Goal: Obtain resource: Download file/media

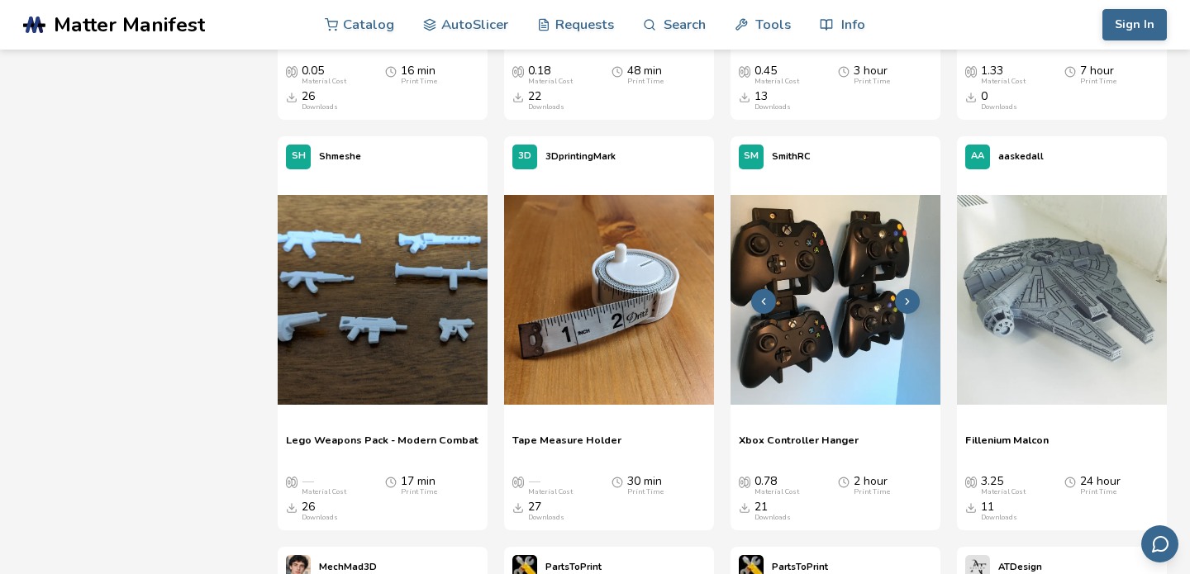
scroll to position [14094, 0]
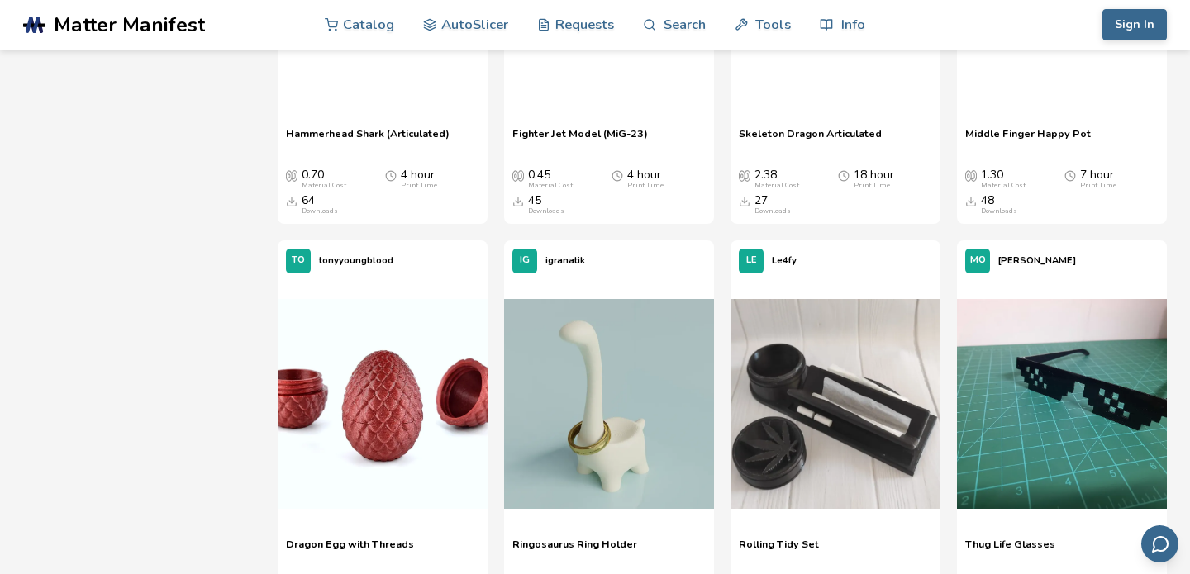
scroll to position [0, 0]
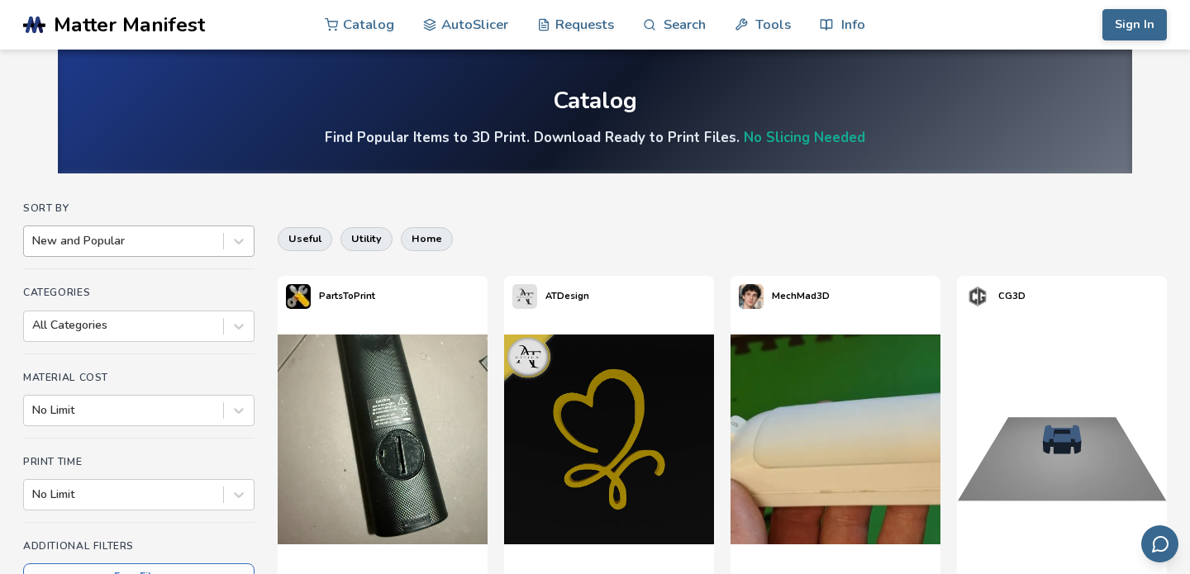
click at [112, 243] on div at bounding box center [123, 241] width 183 height 17
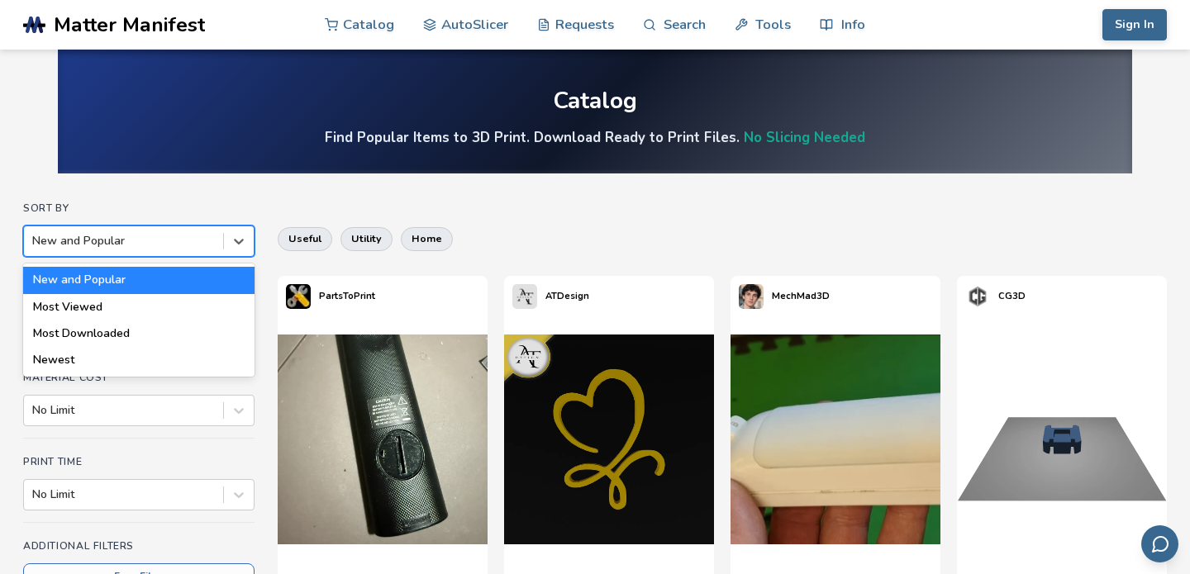
click at [112, 242] on div at bounding box center [123, 241] width 183 height 17
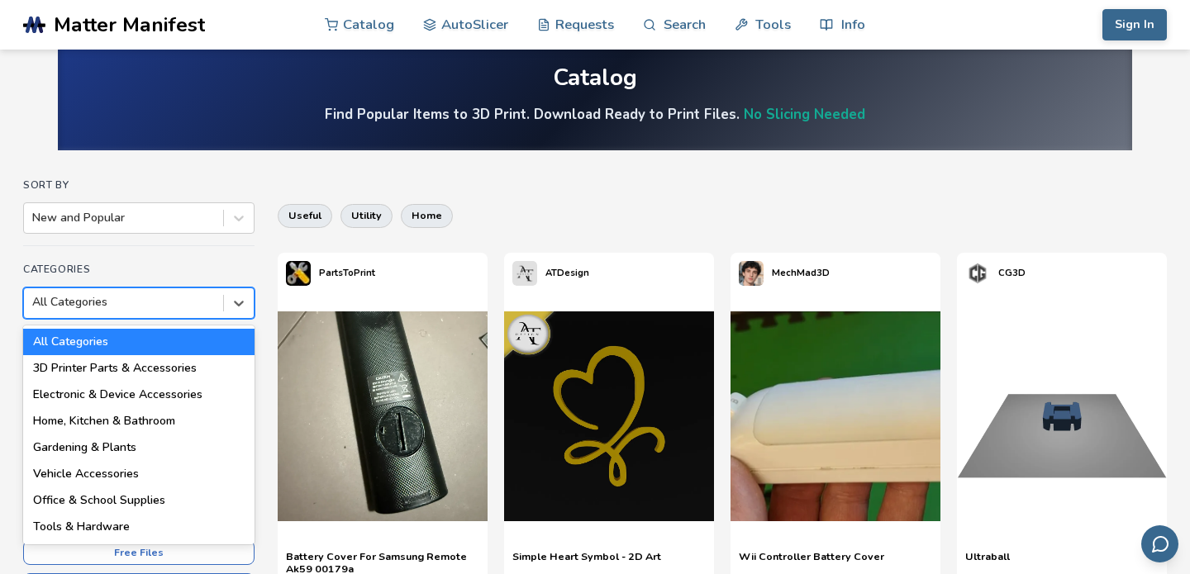
click at [123, 319] on div "All Categories selected, 1 of 18. 18 results available. Use Up and Down to choo…" at bounding box center [138, 302] width 231 height 31
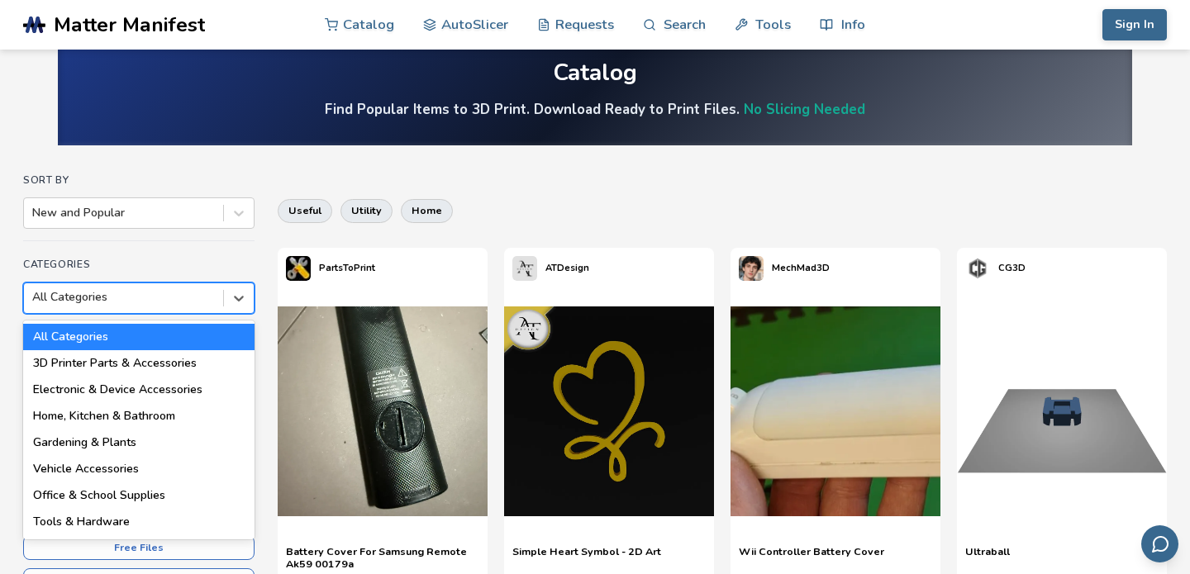
scroll to position [28, 0]
click at [109, 360] on div "3D Printer Parts & Accessories" at bounding box center [138, 363] width 231 height 26
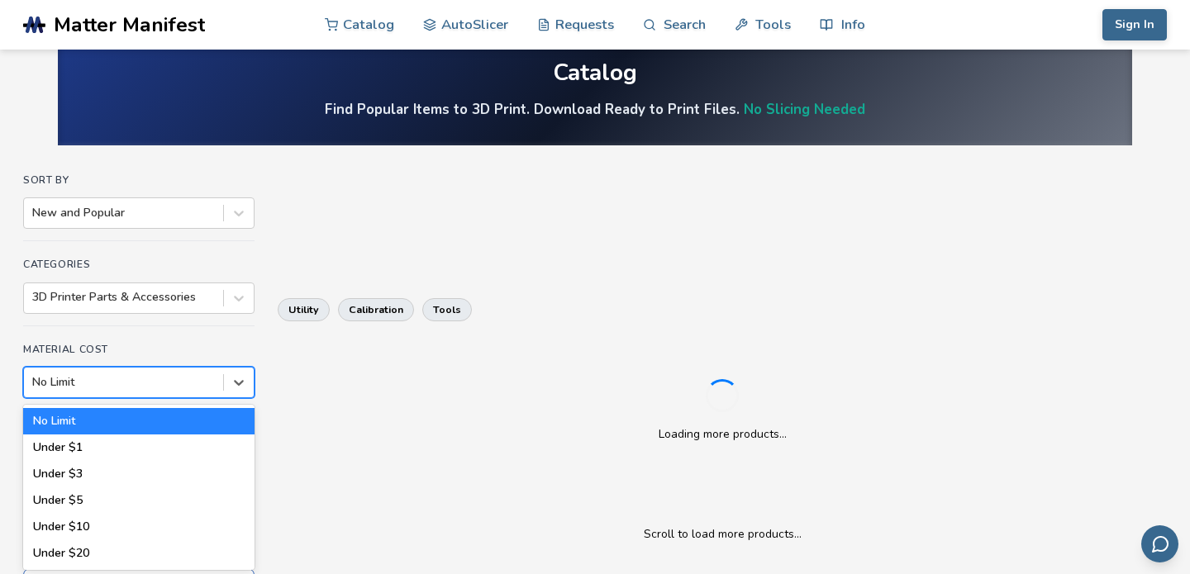
click at [140, 381] on div at bounding box center [123, 382] width 183 height 17
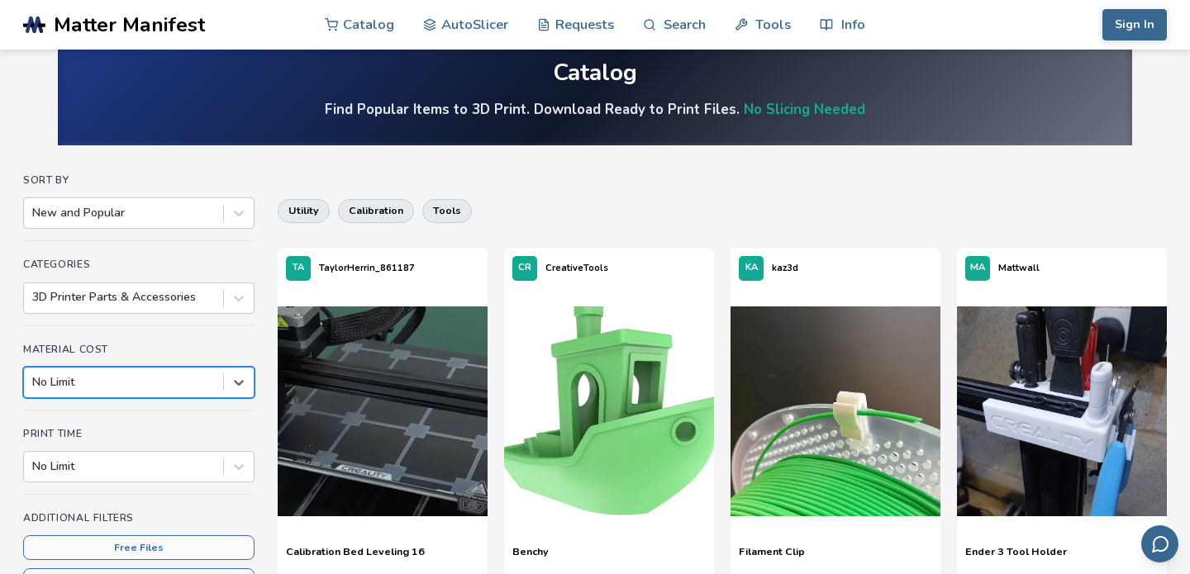
click at [140, 381] on div at bounding box center [123, 382] width 183 height 17
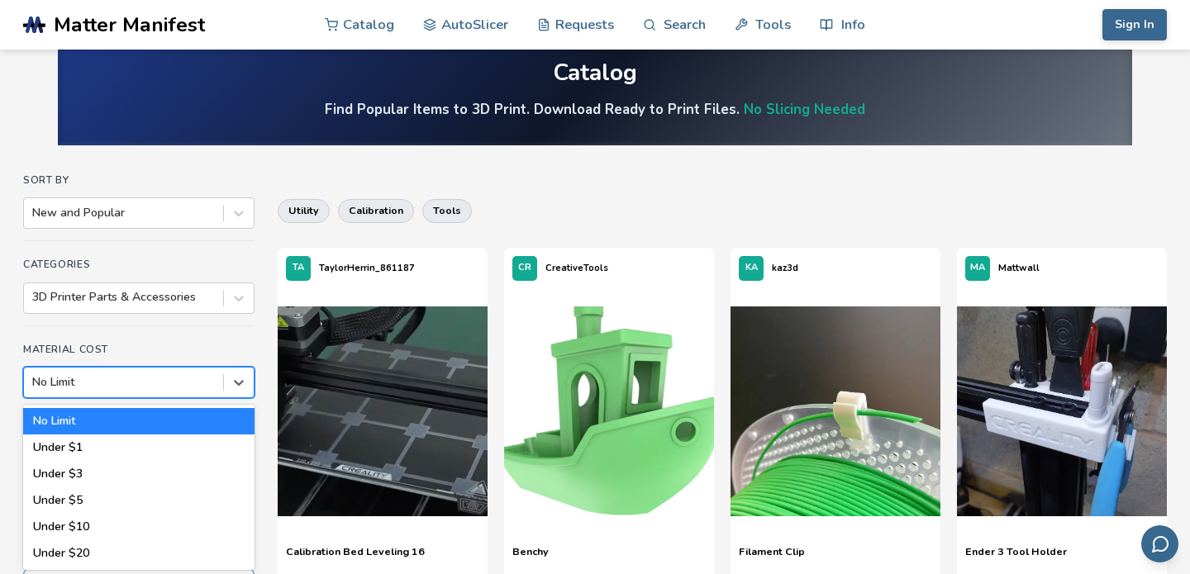
click at [140, 381] on div at bounding box center [123, 382] width 183 height 17
click at [139, 381] on div at bounding box center [123, 382] width 183 height 17
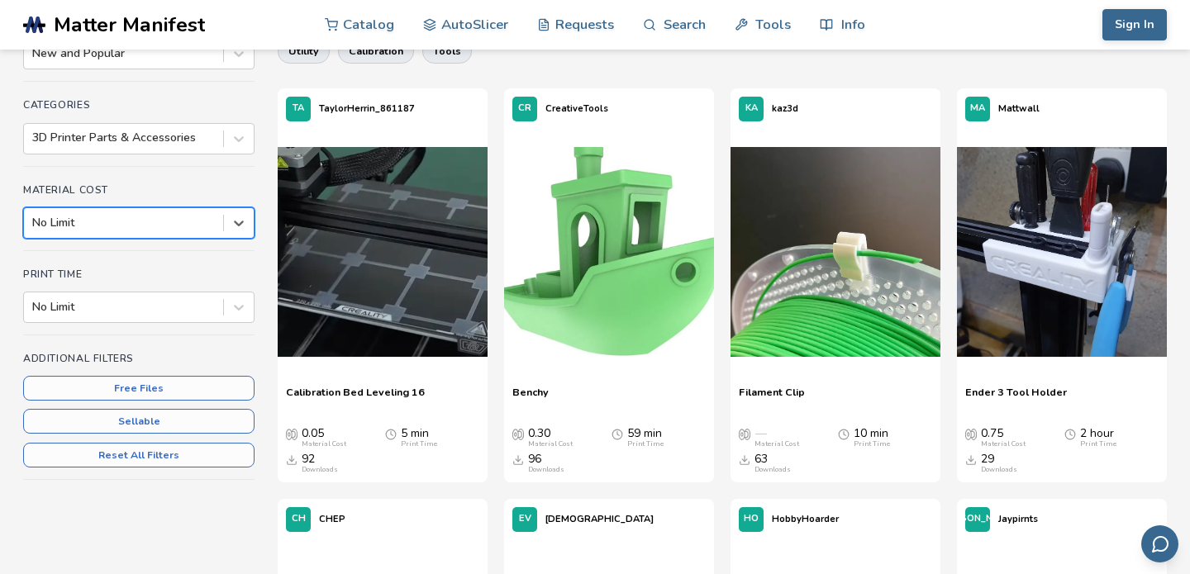
scroll to position [201, 0]
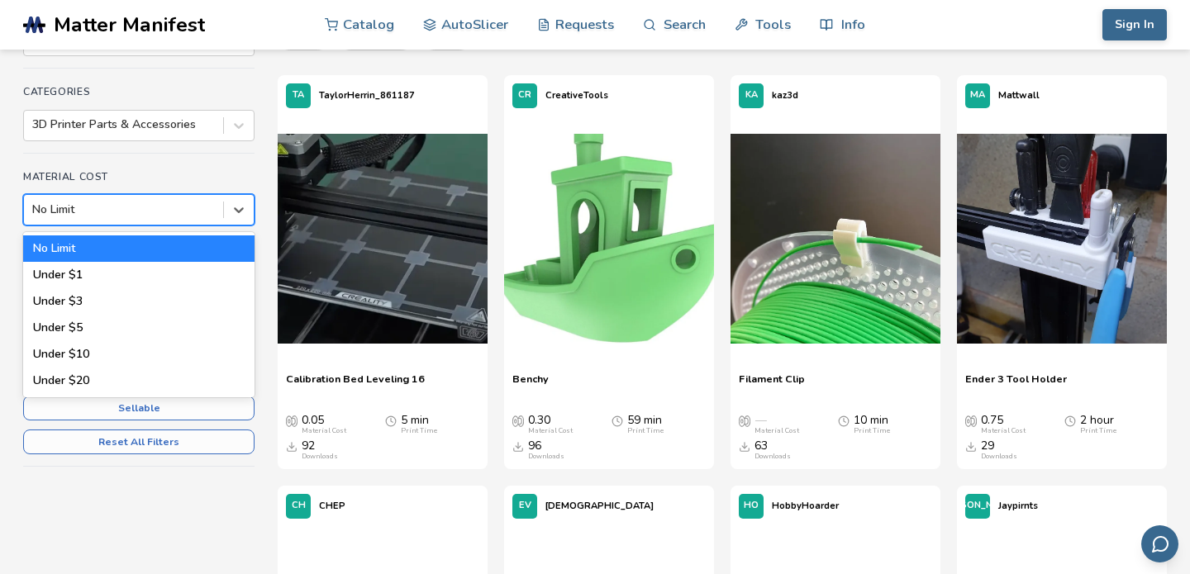
click at [121, 194] on div "No Limit" at bounding box center [138, 209] width 231 height 31
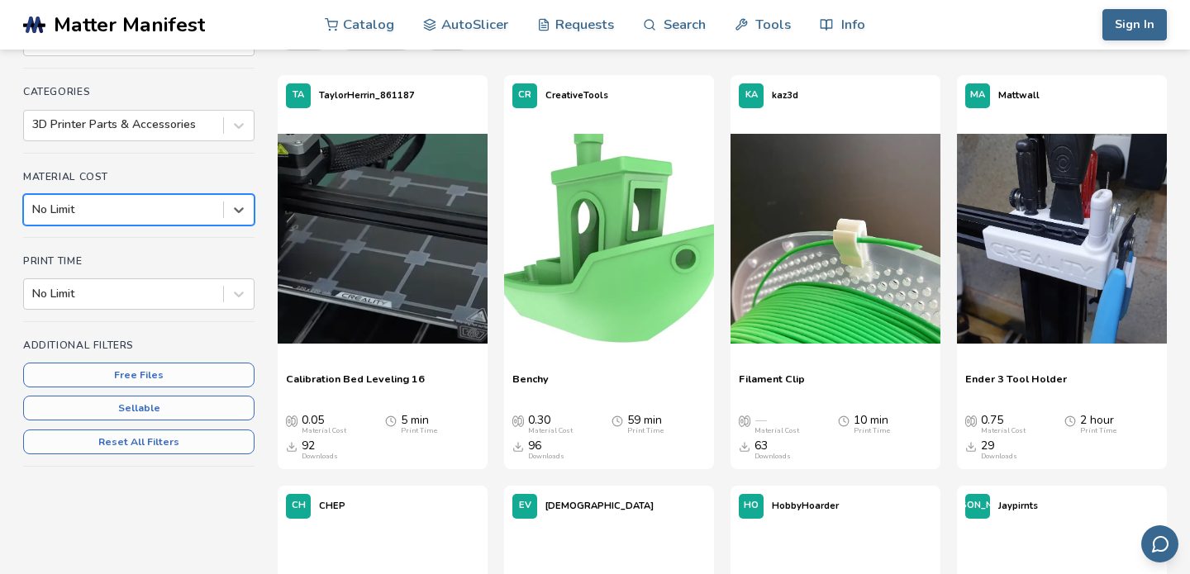
click at [121, 194] on div "No Limit" at bounding box center [138, 209] width 231 height 31
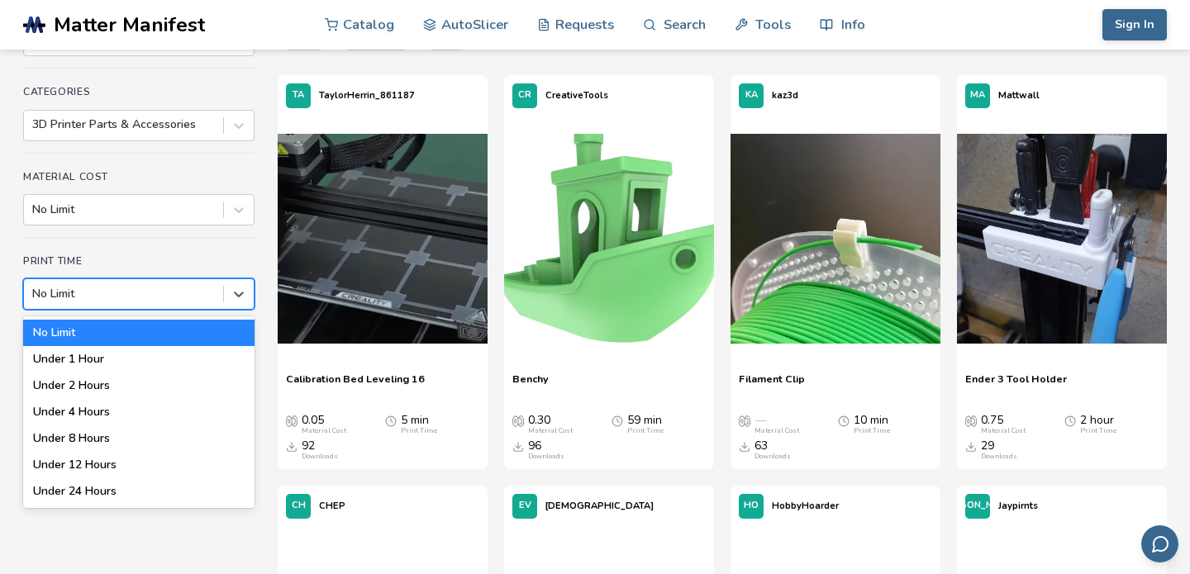
click at [127, 290] on div at bounding box center [123, 294] width 183 height 17
click at [127, 291] on div at bounding box center [123, 294] width 183 height 17
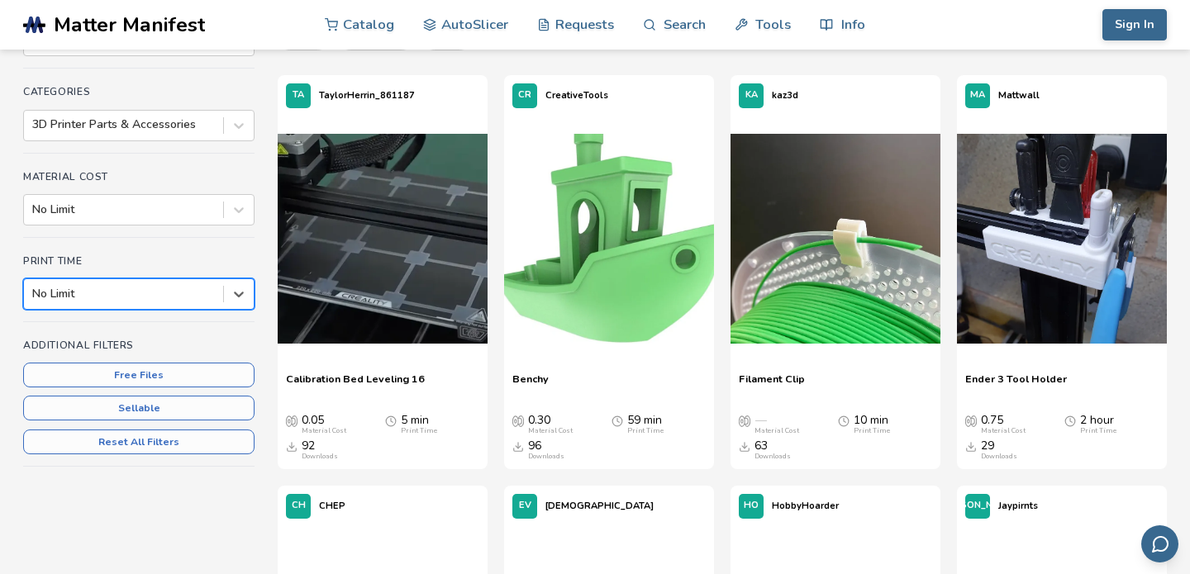
scroll to position [156, 0]
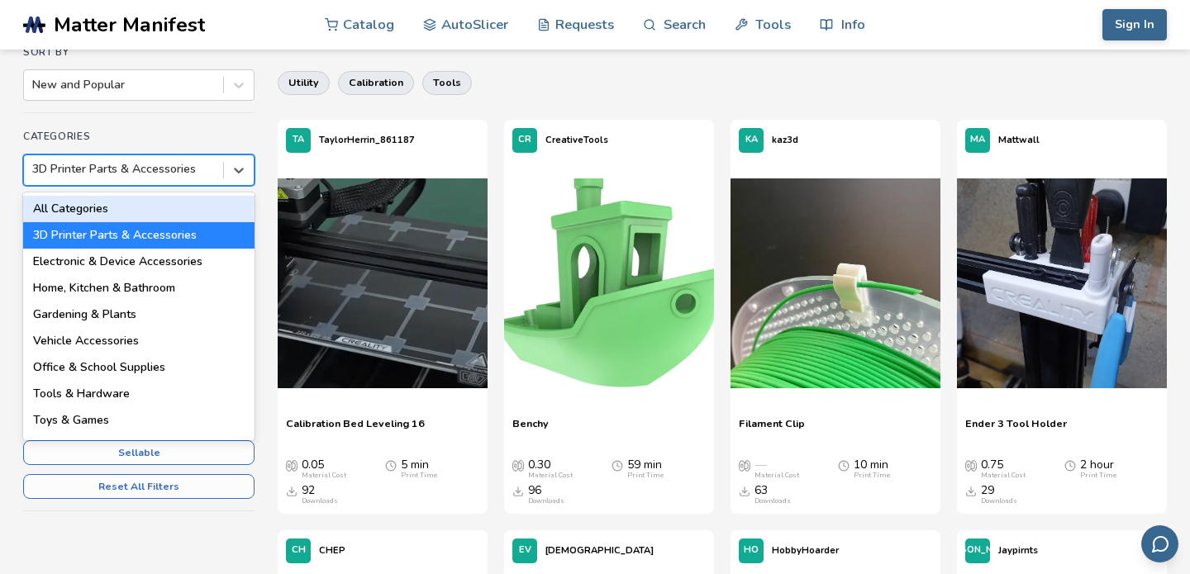
click at [153, 173] on div at bounding box center [123, 169] width 183 height 17
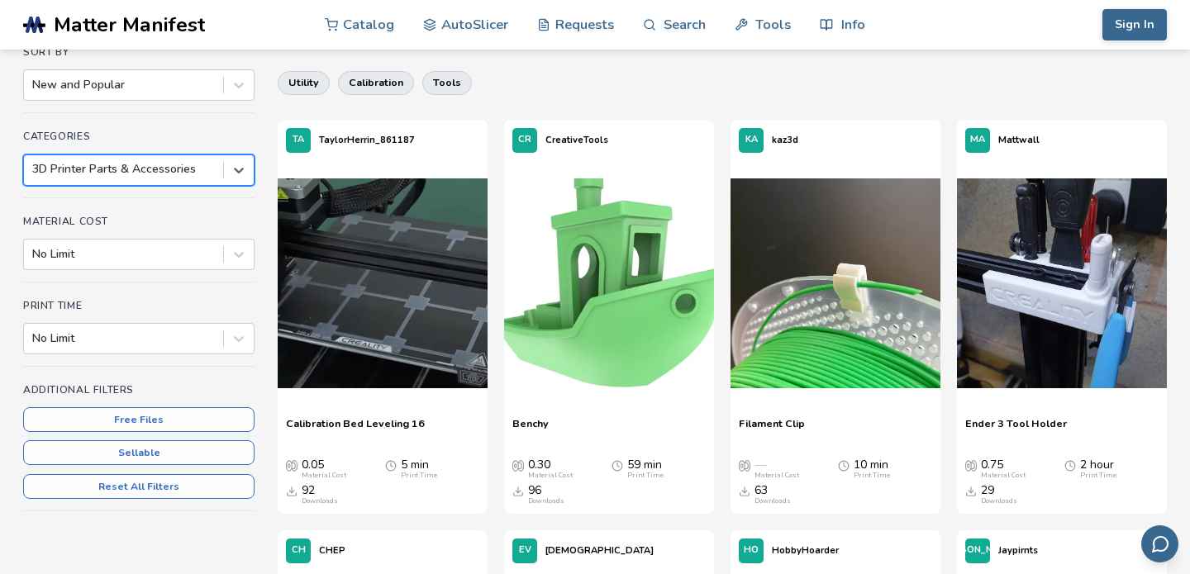
click at [153, 173] on div at bounding box center [123, 169] width 183 height 17
click at [629, 336] on img at bounding box center [609, 283] width 210 height 210
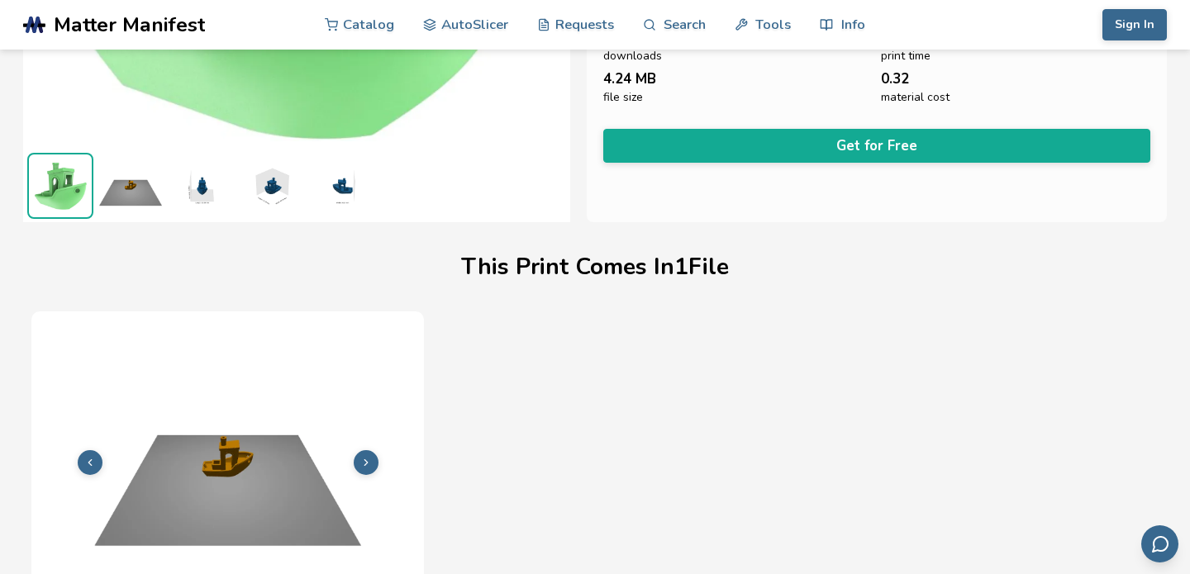
scroll to position [316, 0]
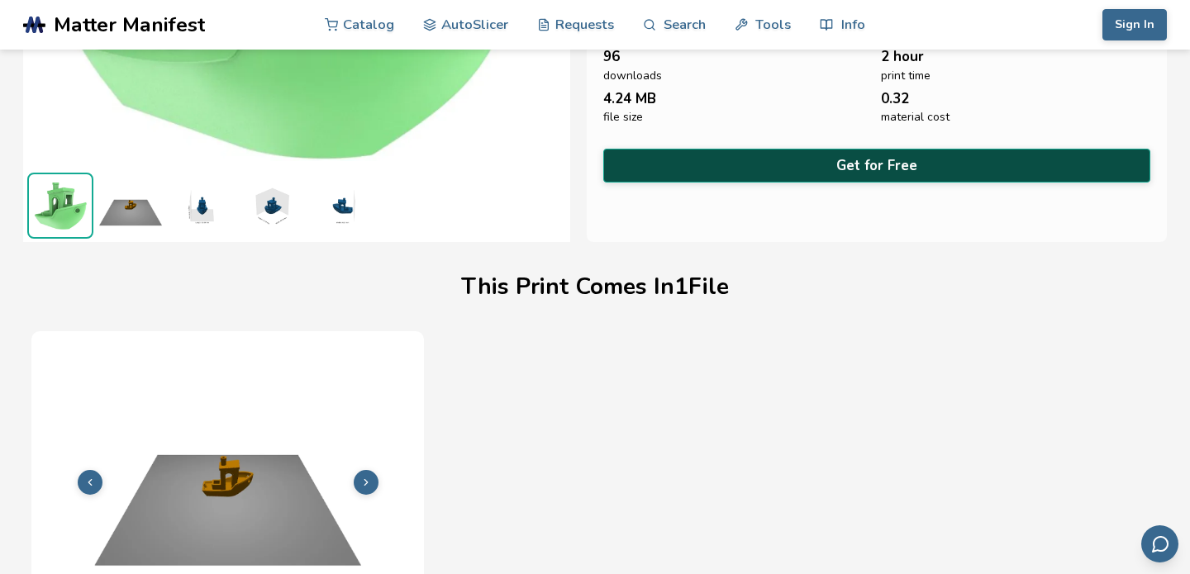
click at [754, 169] on button "Get for Free" at bounding box center [876, 166] width 547 height 34
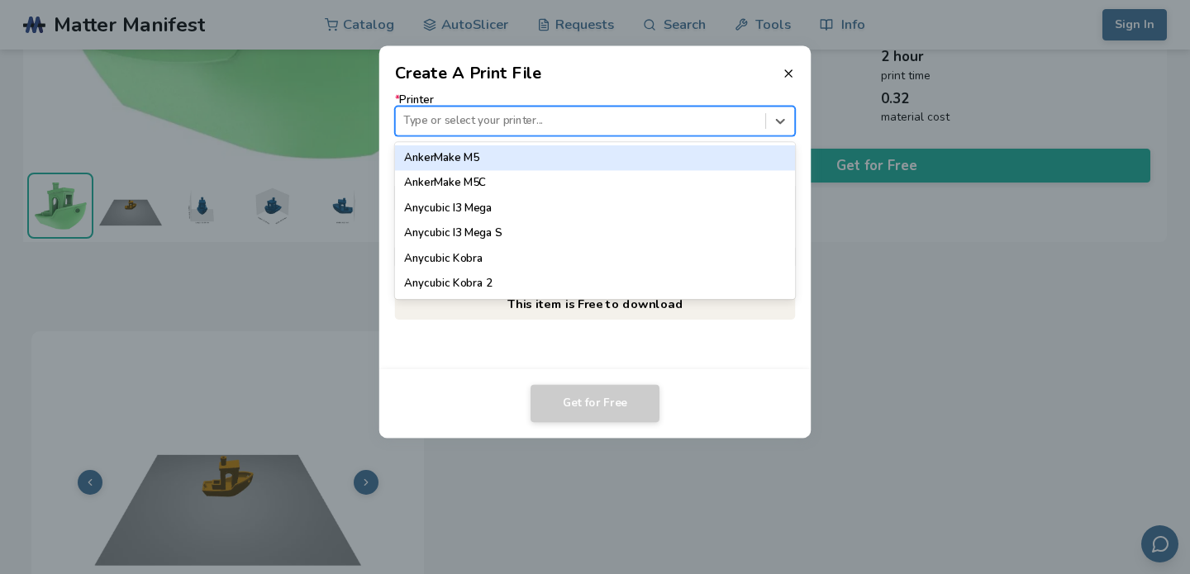
click at [610, 126] on div at bounding box center [580, 121] width 354 height 16
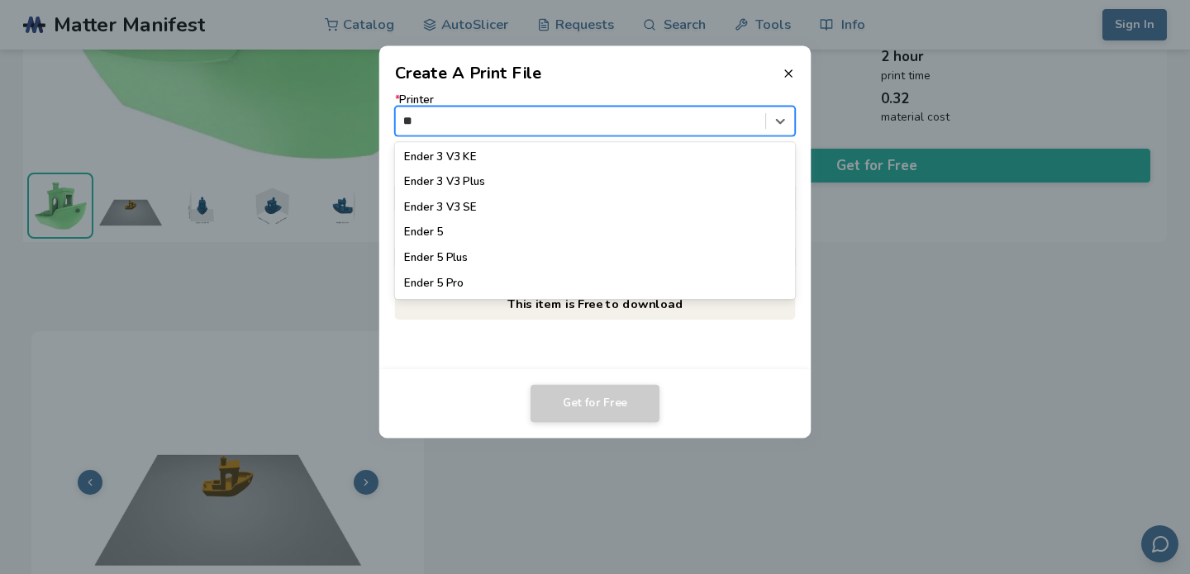
type input "***"
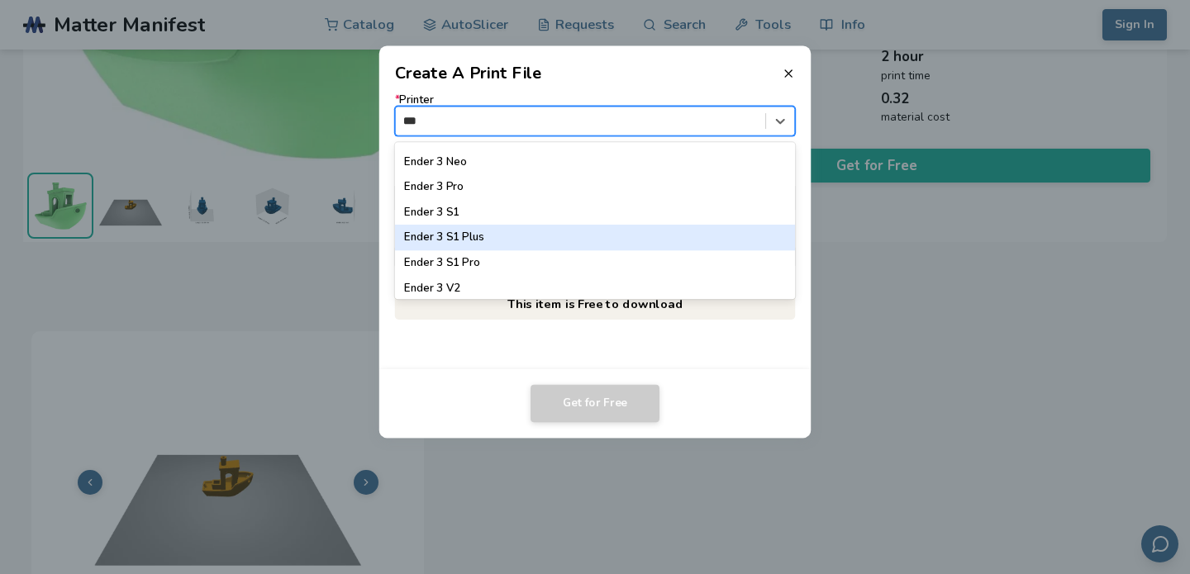
scroll to position [61, 0]
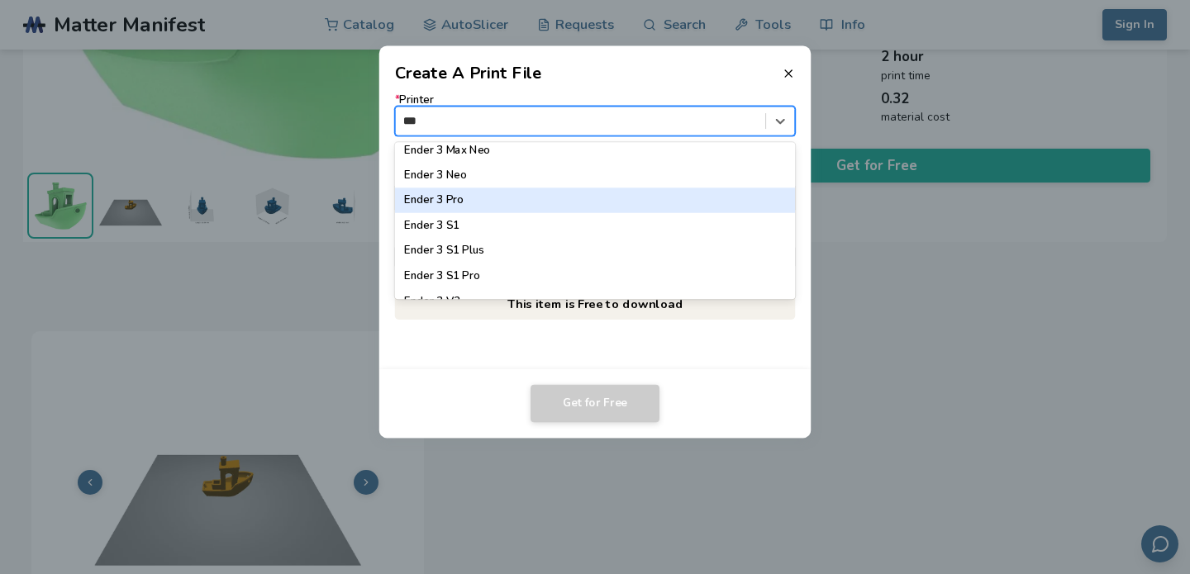
click at [508, 200] on div "Ender 3 Pro" at bounding box center [595, 200] width 401 height 25
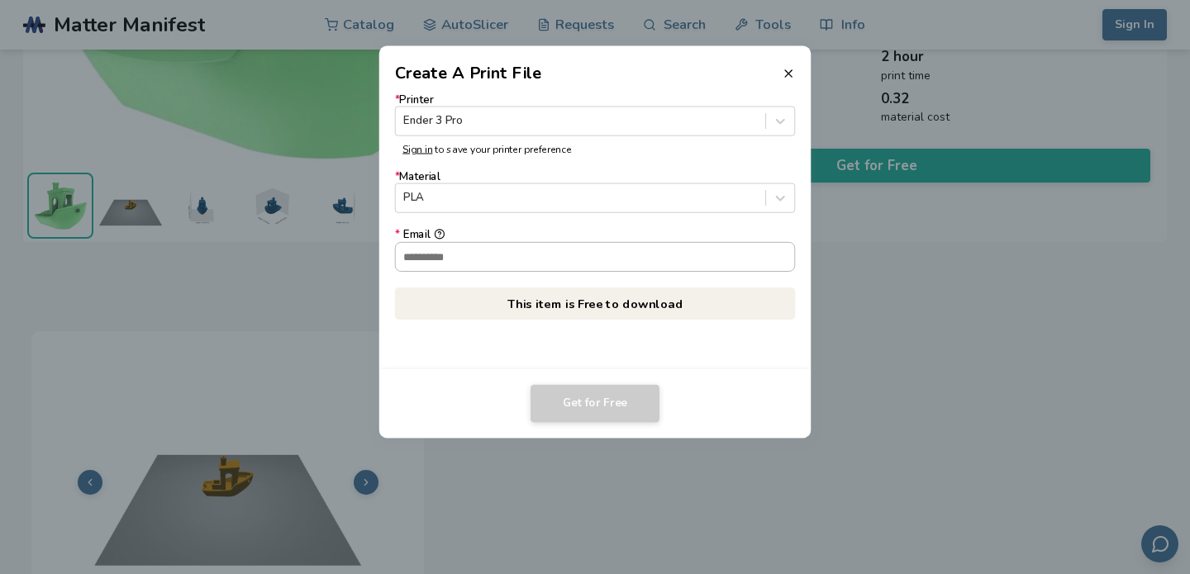
click at [512, 260] on input "* Email" at bounding box center [595, 256] width 399 height 28
type input "**********"
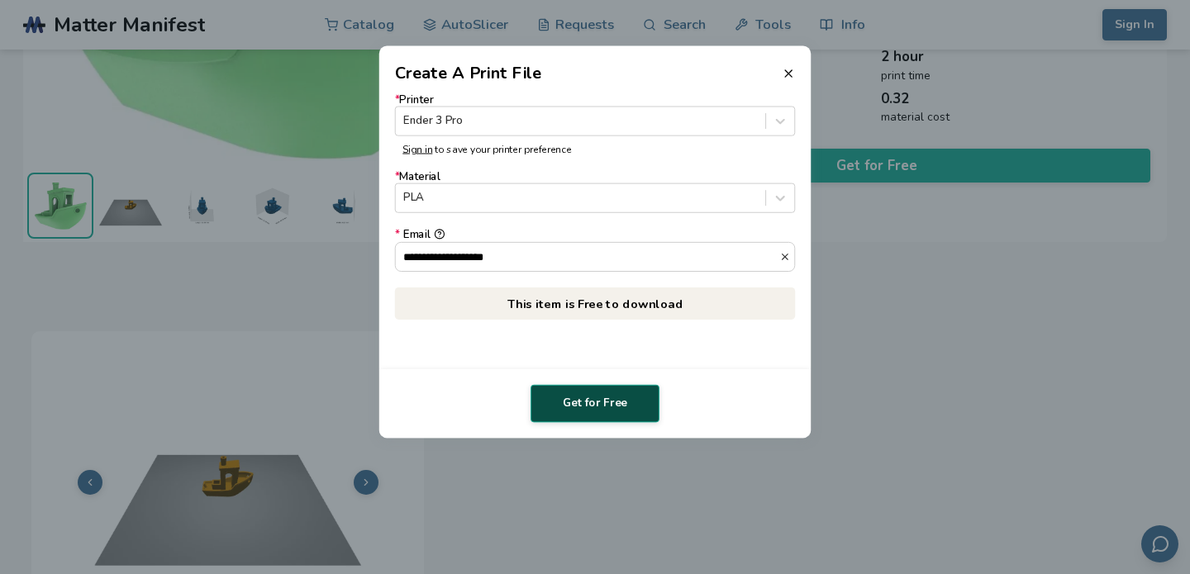
click at [585, 397] on button "Get for Free" at bounding box center [594, 404] width 129 height 38
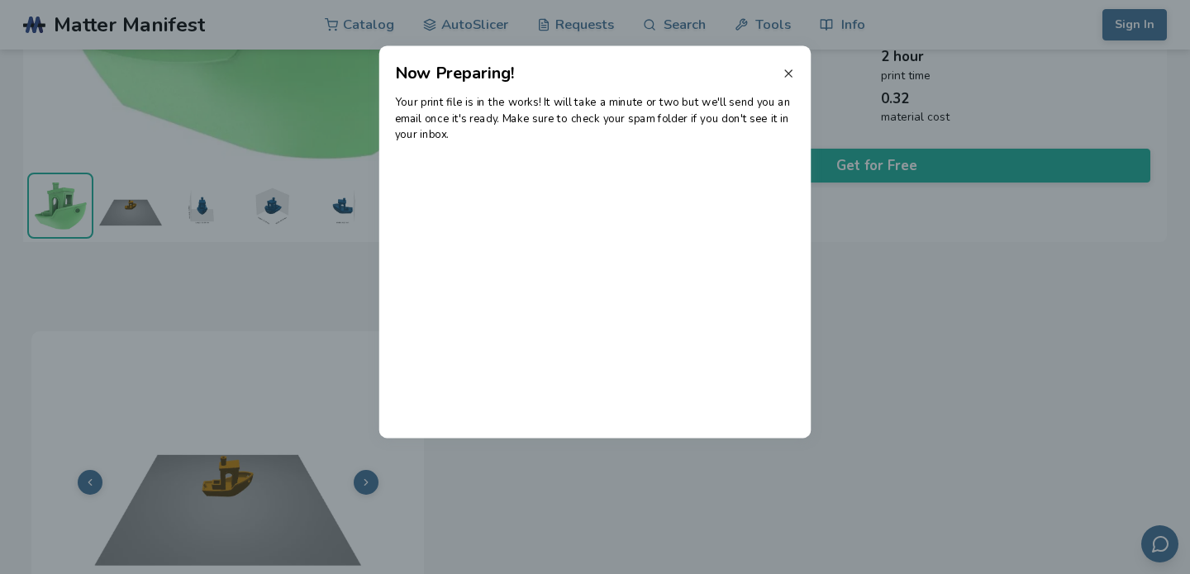
click at [783, 74] on icon at bounding box center [787, 73] width 13 height 13
